Goal: Check status

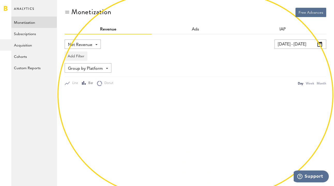
scroll to position [27, 0]
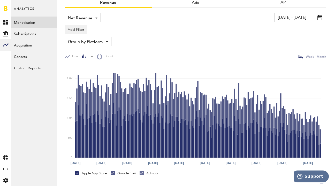
click at [293, 17] on input "[DATE] - [DATE]" at bounding box center [300, 17] width 52 height 9
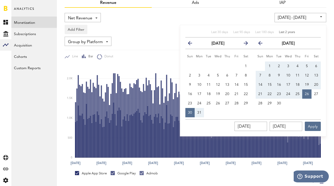
click at [286, 31] on span "Last 2 years" at bounding box center [287, 32] width 16 height 3
type input "[DATE] - [DATE]"
type input "[DATE]"
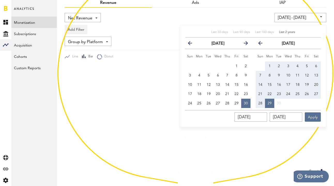
click at [313, 122] on div "Last 30 days Last 90 days Last 180 days Last 2 years previous [DATE] next Sun M…" at bounding box center [253, 76] width 146 height 102
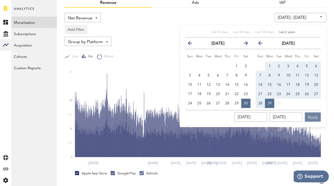
click at [313, 118] on button "Apply" at bounding box center [313, 116] width 16 height 9
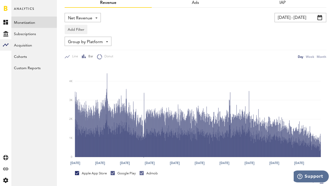
click at [301, 20] on input "[DATE] - [DATE]" at bounding box center [300, 17] width 52 height 9
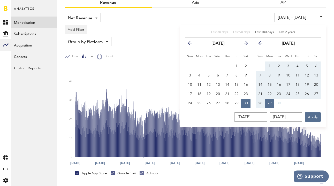
click at [263, 32] on span "Last 180 days" at bounding box center [264, 32] width 19 height 3
type input "[DATE] - [DATE]"
type input "[DATE]"
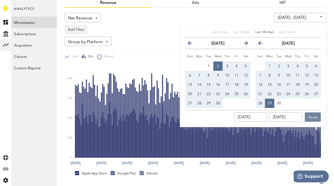
click at [317, 113] on button "Apply" at bounding box center [313, 116] width 16 height 9
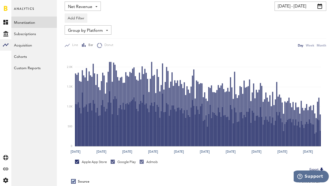
scroll to position [29, 0]
